Goal: Navigation & Orientation: Find specific page/section

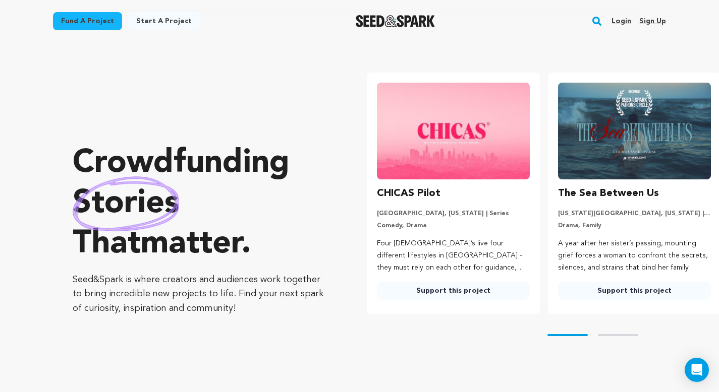
click at [437, 21] on link "Login" at bounding box center [621, 21] width 20 height 16
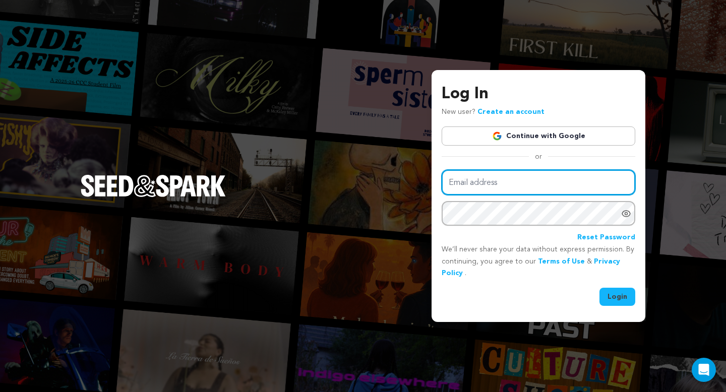
type input "mike@seedandspark.com"
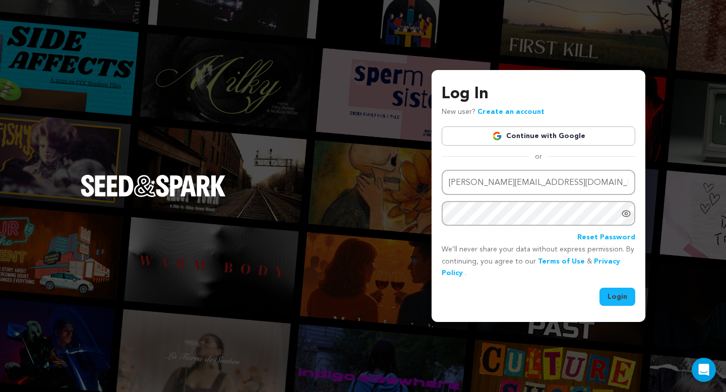
click at [619, 303] on button "Login" at bounding box center [618, 297] width 36 height 18
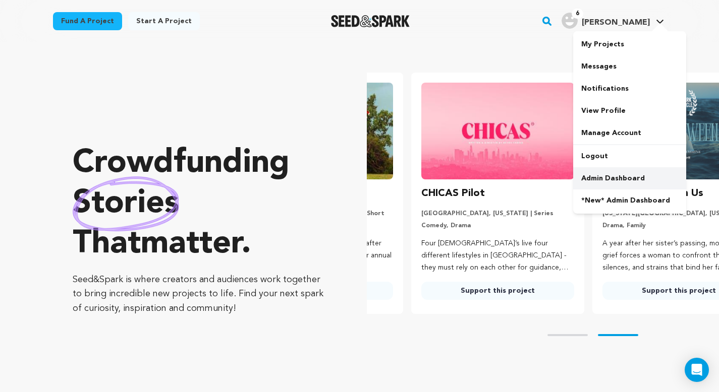
click at [612, 175] on link "Admin Dashboard" at bounding box center [629, 178] width 113 height 22
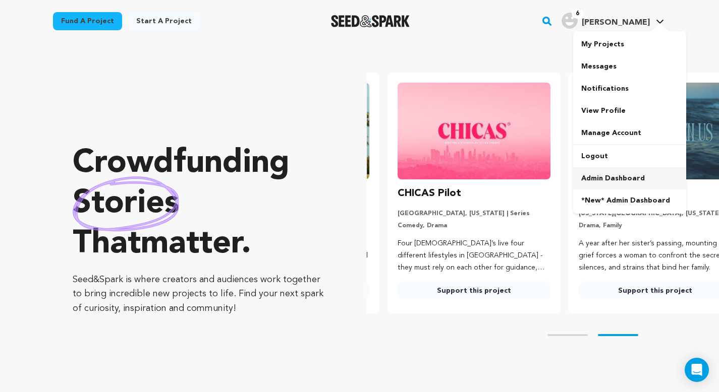
scroll to position [0, 189]
